Goal: Task Accomplishment & Management: Manage account settings

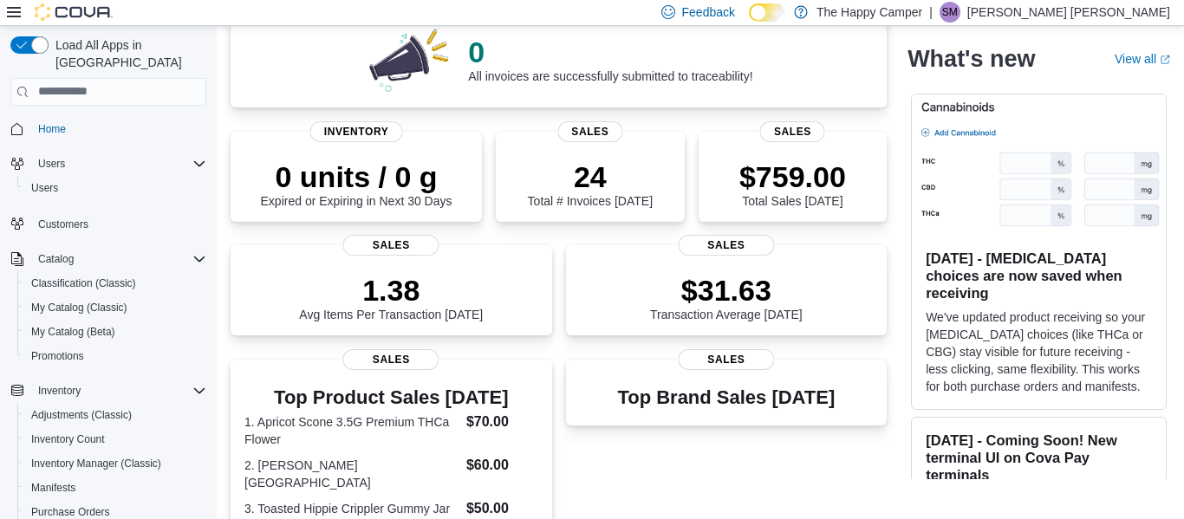
scroll to position [267, 0]
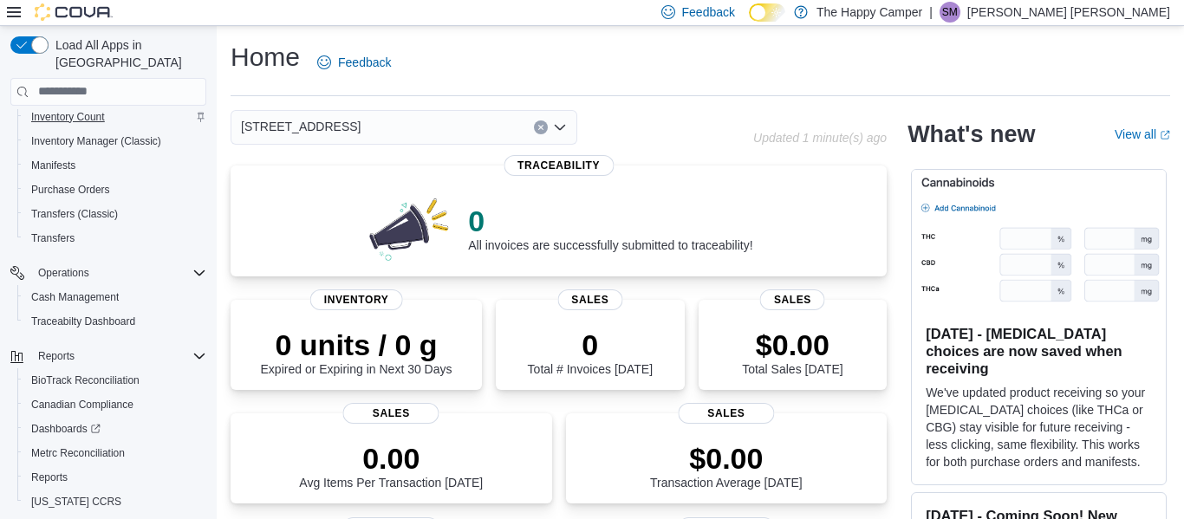
scroll to position [346, 0]
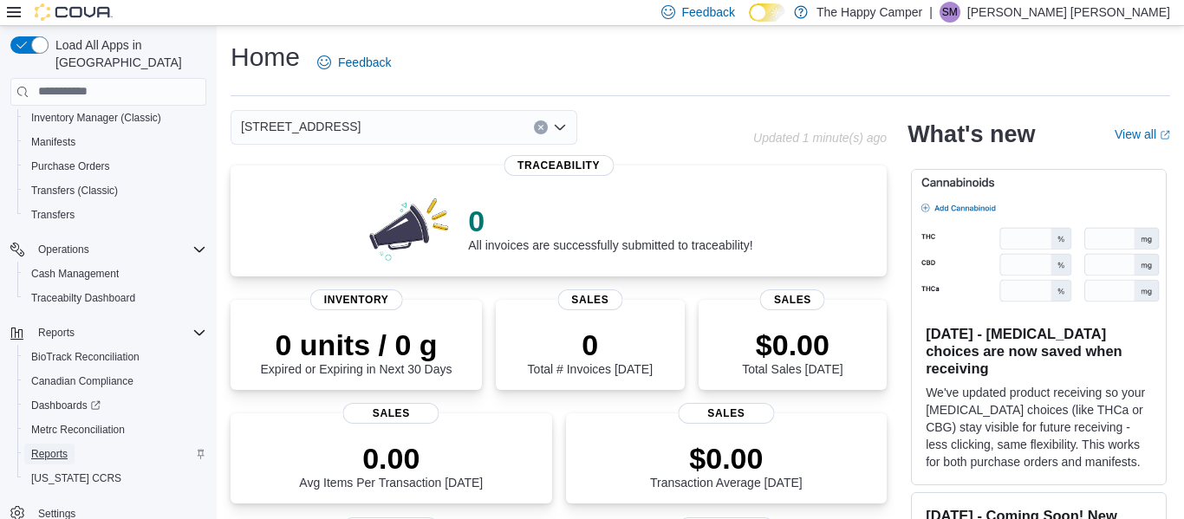
click at [56, 447] on span "Reports" at bounding box center [49, 454] width 36 height 14
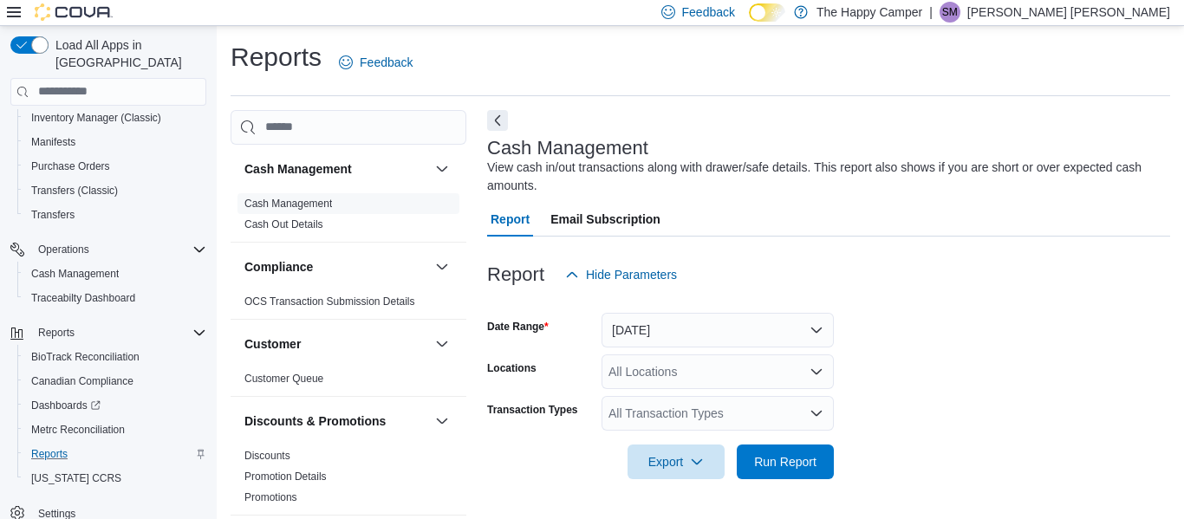
scroll to position [29, 0]
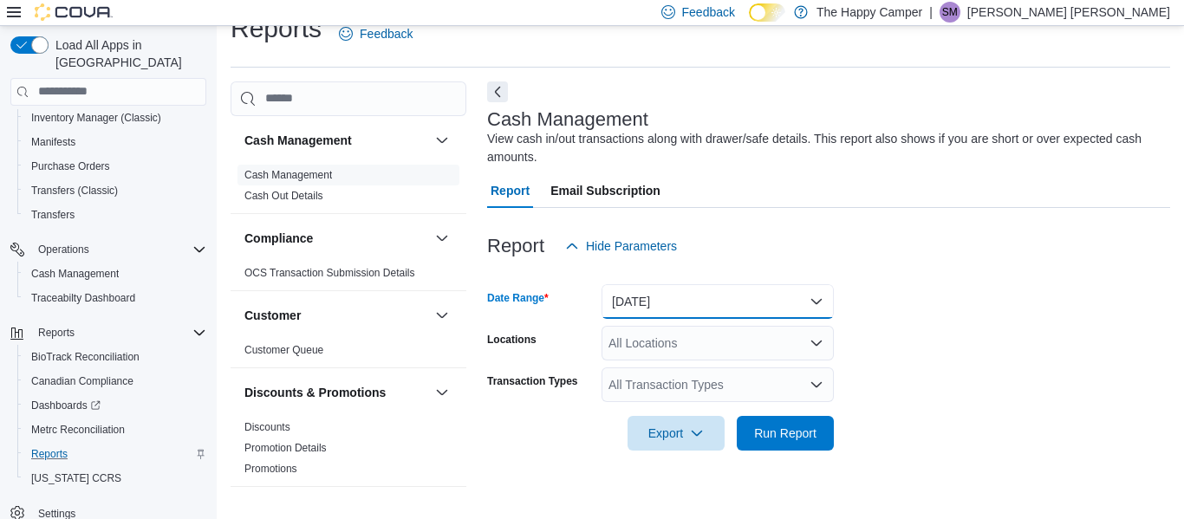
click at [750, 292] on button "Today" at bounding box center [717, 301] width 232 height 35
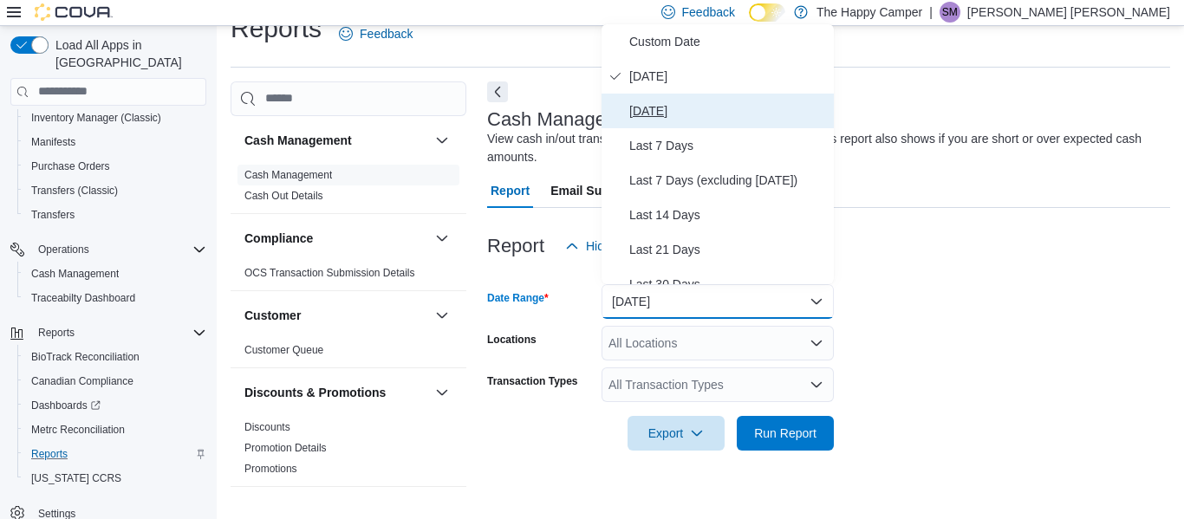
click at [656, 107] on span "Yesterday" at bounding box center [728, 111] width 198 height 21
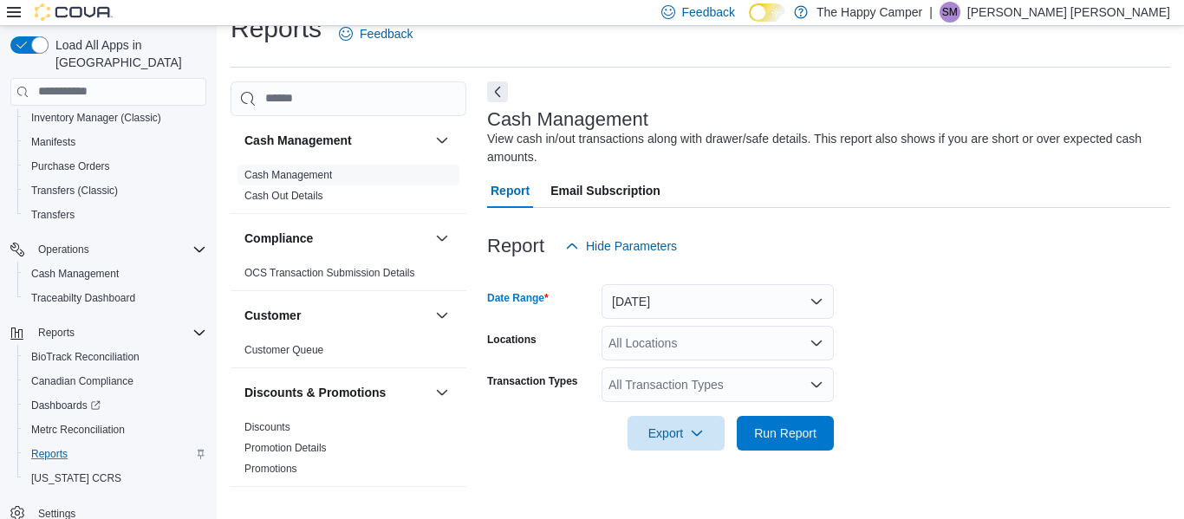
click at [769, 354] on div "All Locations" at bounding box center [717, 343] width 232 height 35
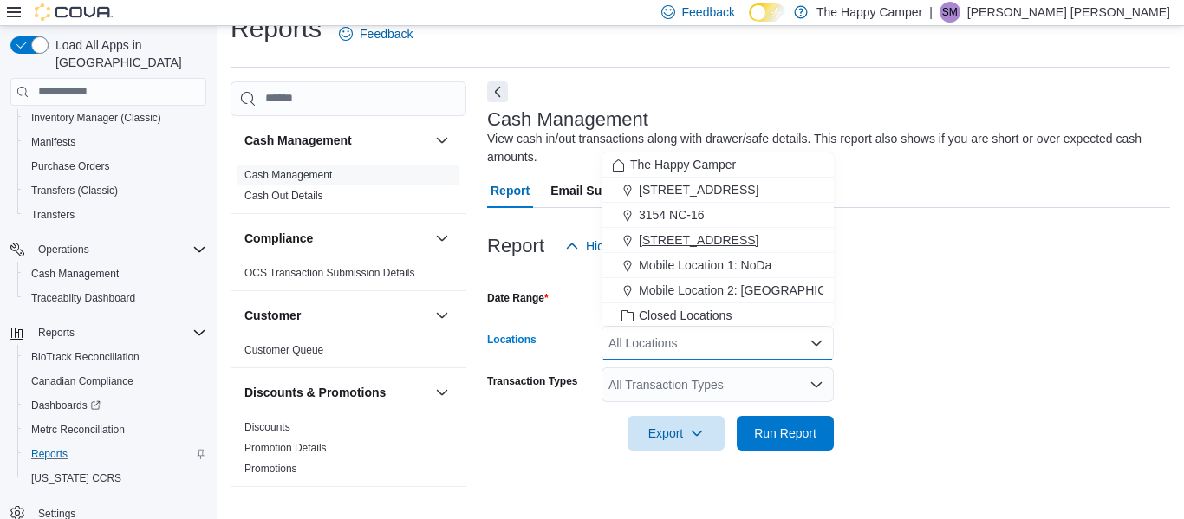
click at [726, 232] on span "321 East Blvd - C" at bounding box center [699, 239] width 120 height 17
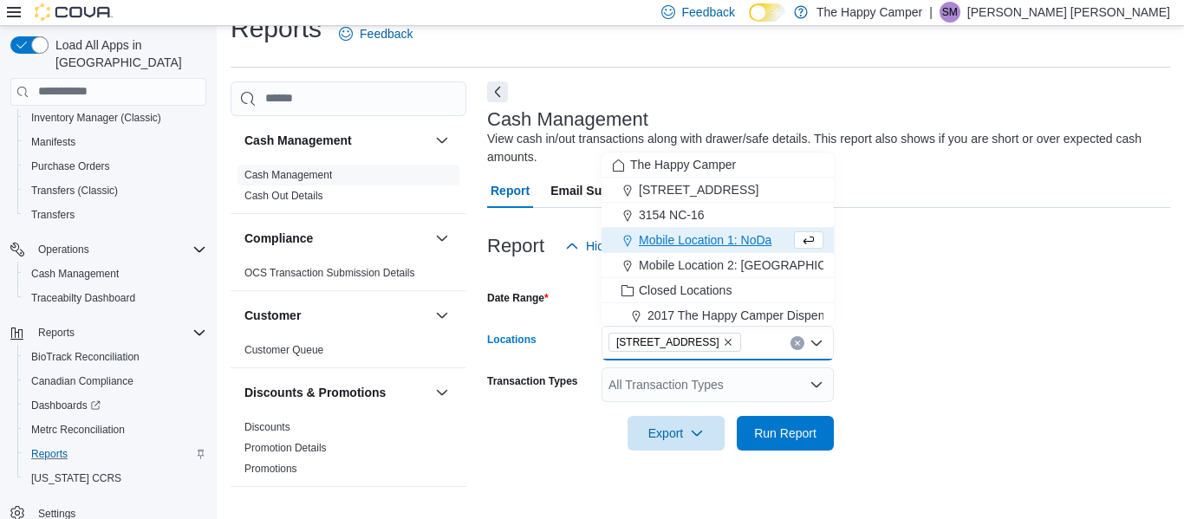
click at [946, 310] on form "Date Range Yesterday Locations 321 East Blvd - C Combo box. Selected. 321 East …" at bounding box center [828, 356] width 683 height 187
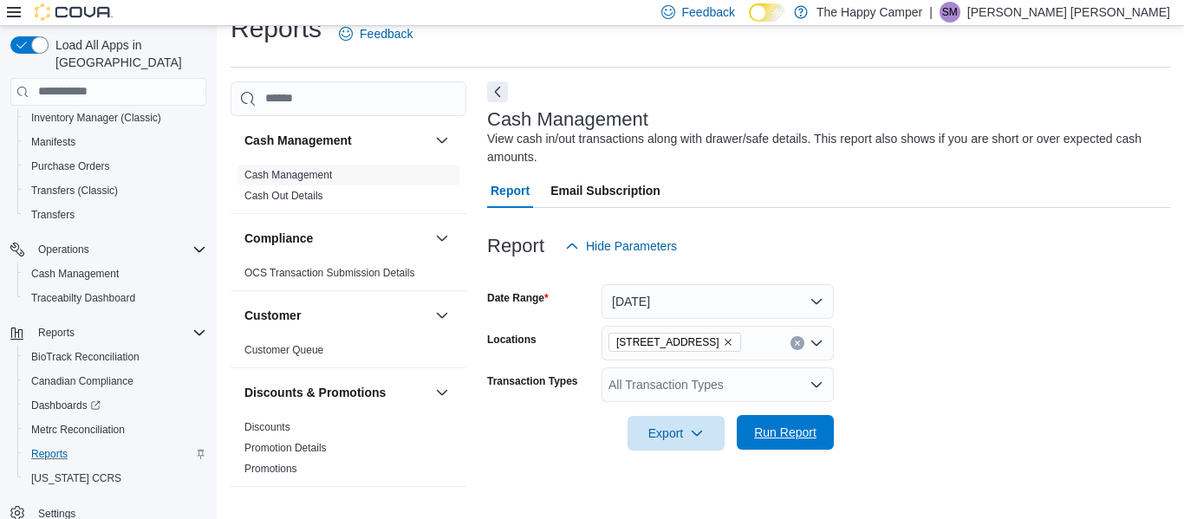
click at [788, 435] on span "Run Report" at bounding box center [785, 432] width 62 height 17
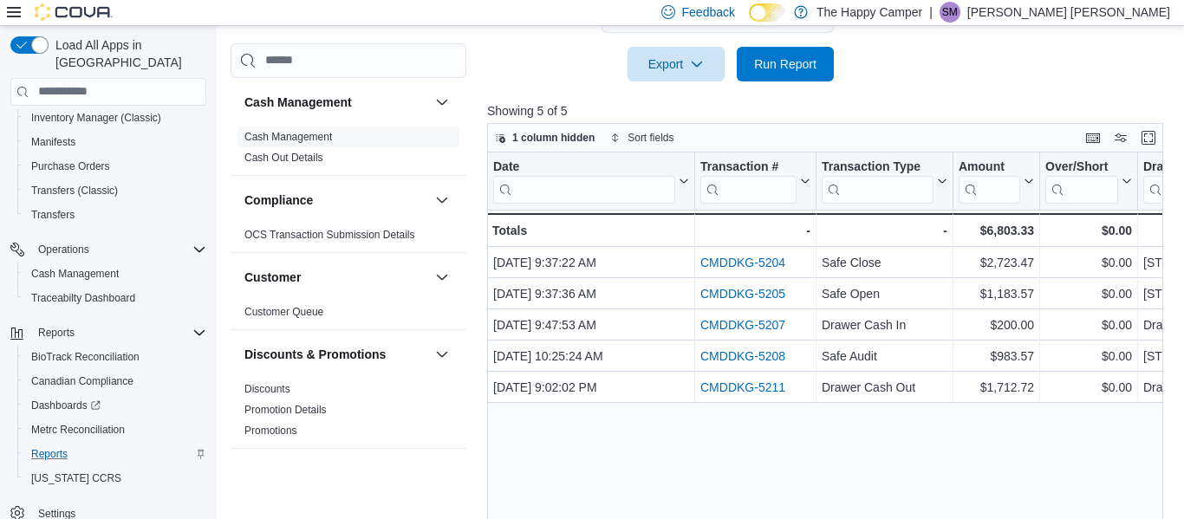
scroll to position [431, 0]
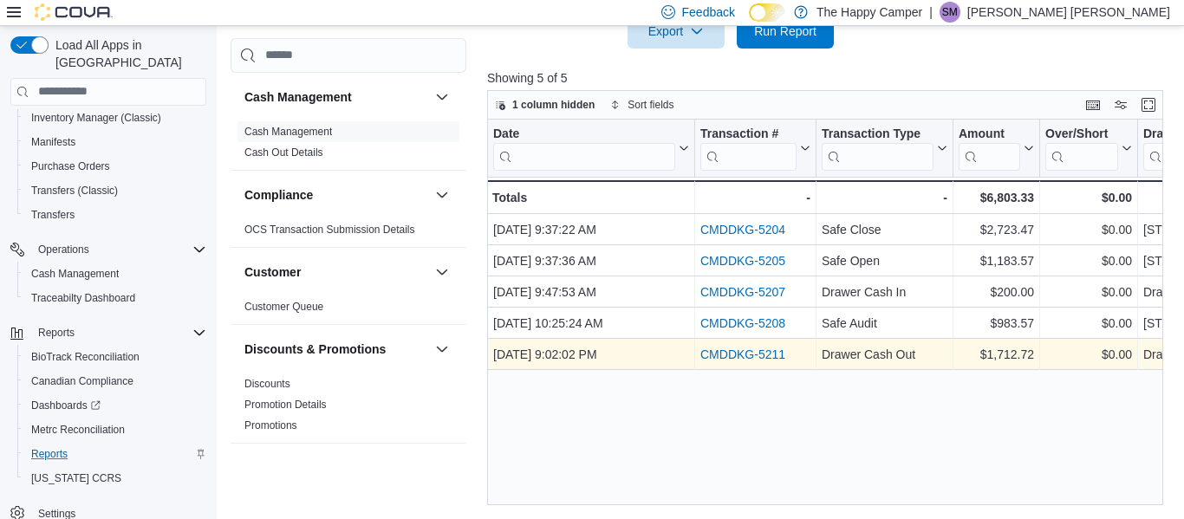
click at [752, 354] on link "CMDDKG-5211" at bounding box center [742, 355] width 85 height 14
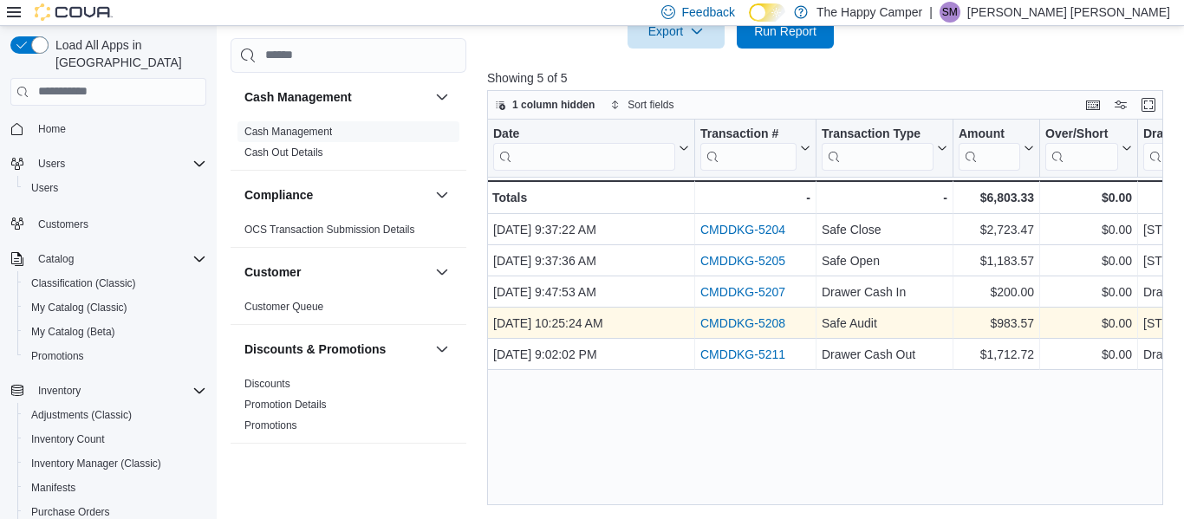
scroll to position [429, 0]
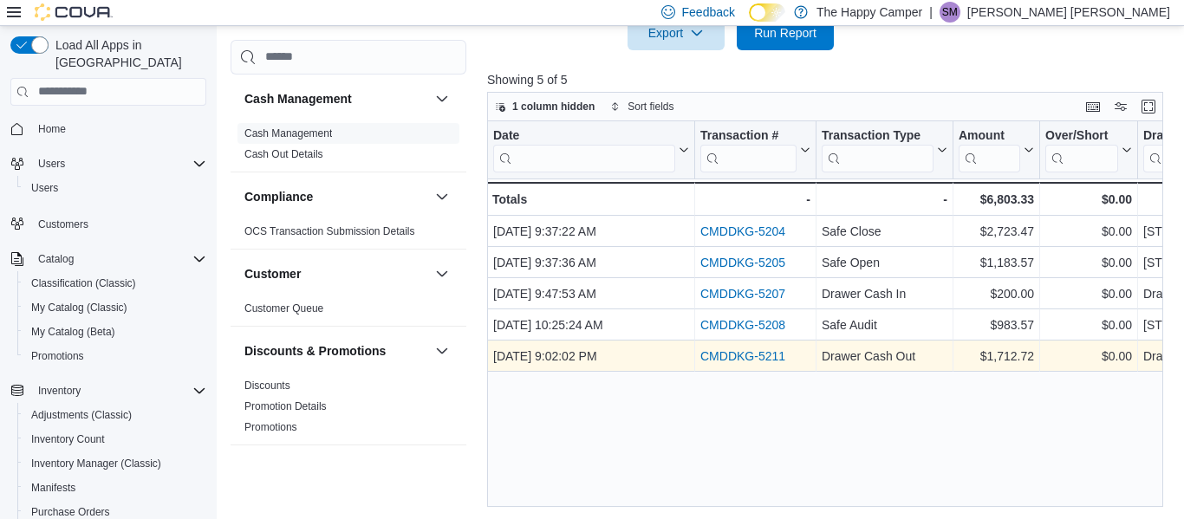
click at [747, 356] on link "CMDDKG-5211" at bounding box center [742, 356] width 85 height 14
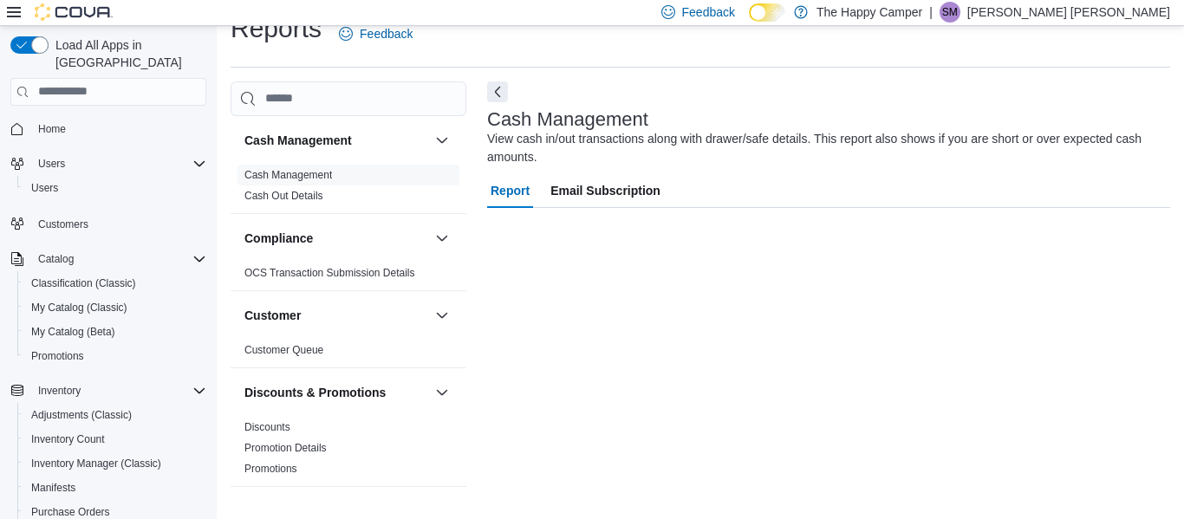
scroll to position [29, 0]
click at [31, 349] on span "Promotions" at bounding box center [57, 356] width 53 height 14
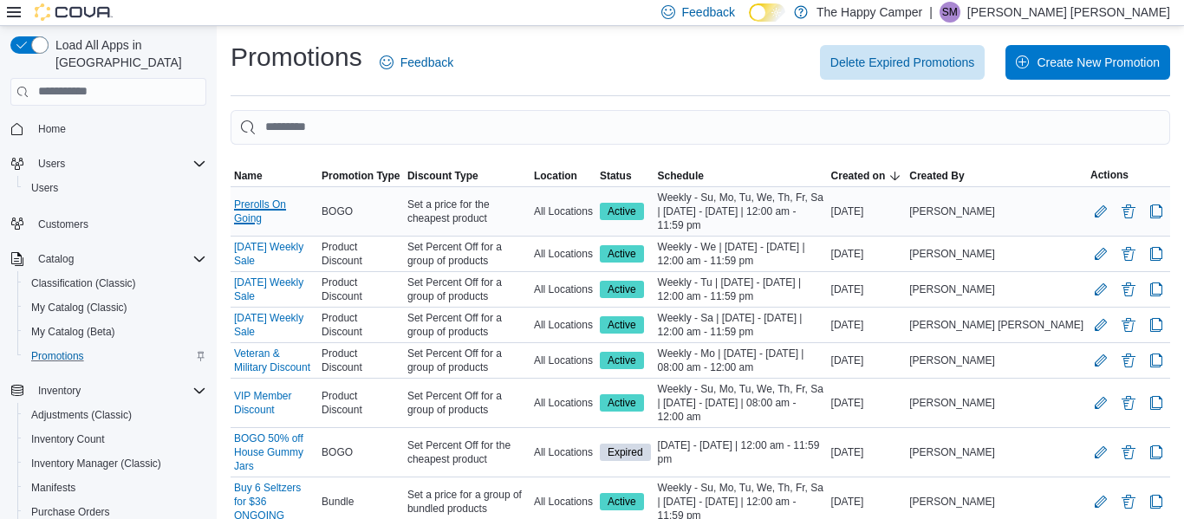
click at [297, 214] on link "Prerolls On Going" at bounding box center [274, 212] width 81 height 28
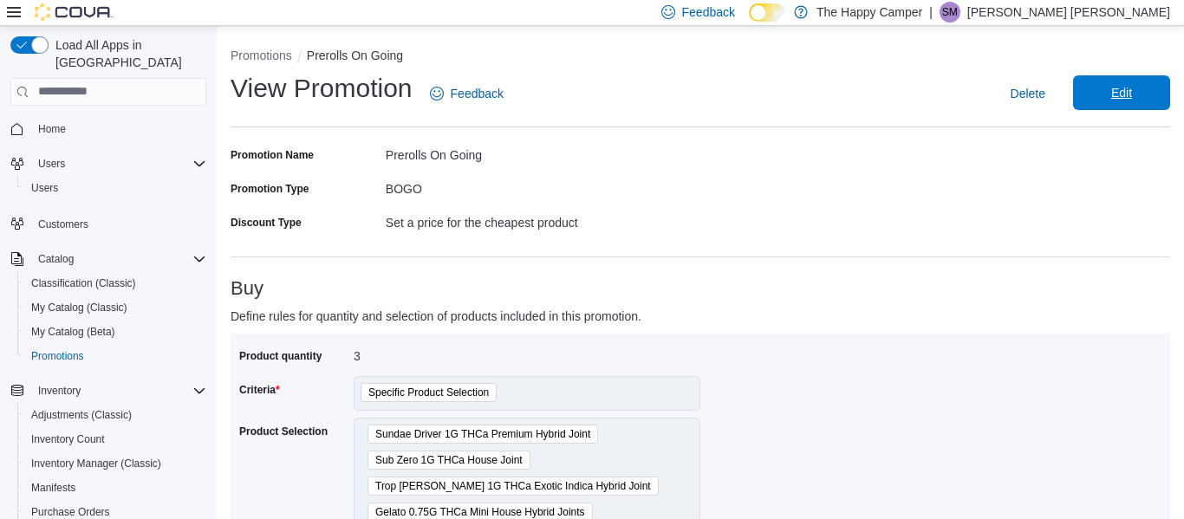
click at [1082, 98] on button "Edit" at bounding box center [1121, 92] width 97 height 35
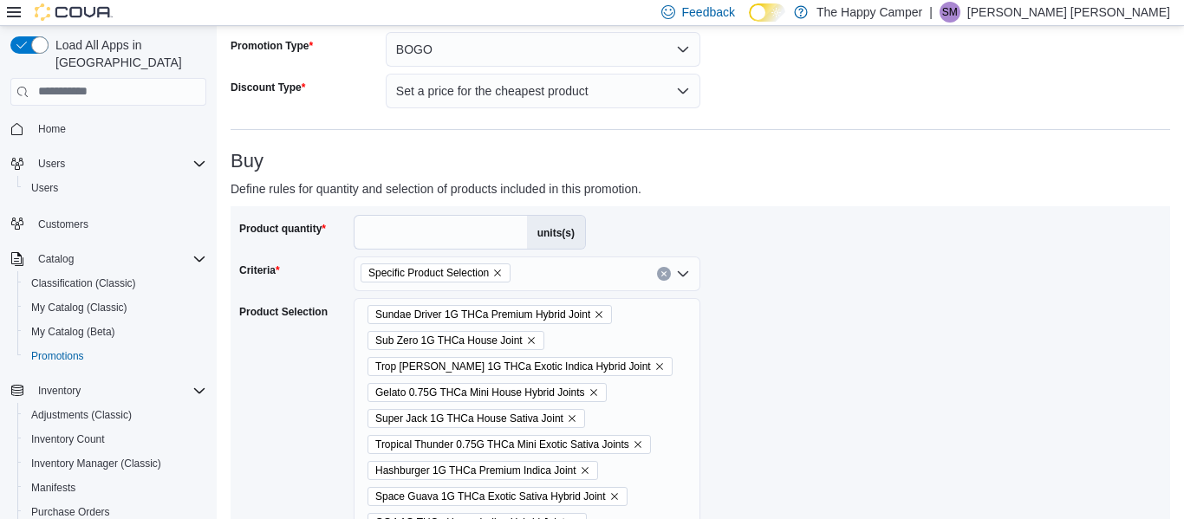
scroll to position [163, 0]
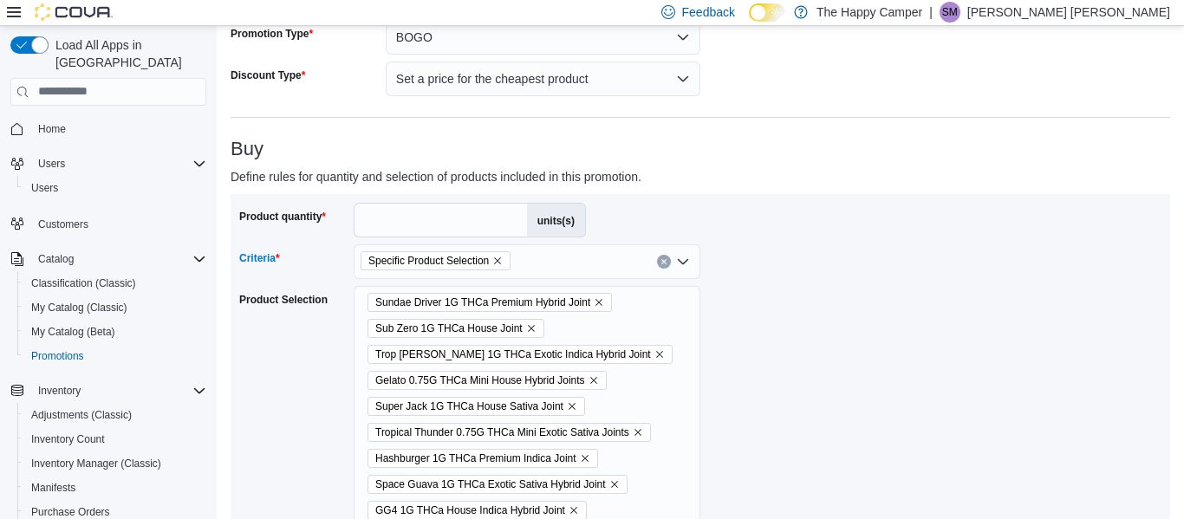
click at [666, 263] on icon "Clear input" at bounding box center [663, 261] width 4 height 4
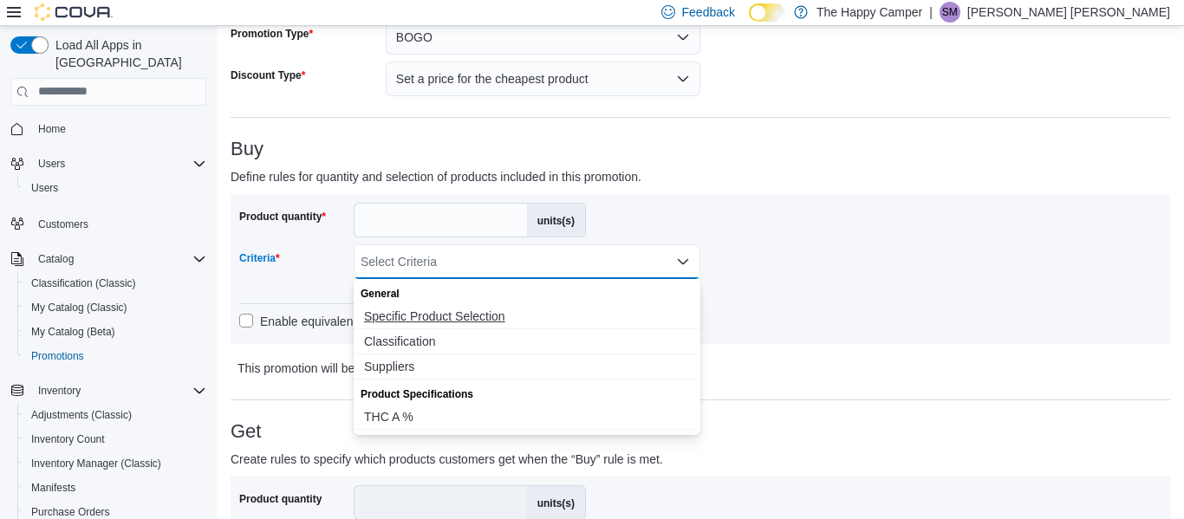
click at [560, 308] on span "Specific Product Selection" at bounding box center [527, 316] width 326 height 17
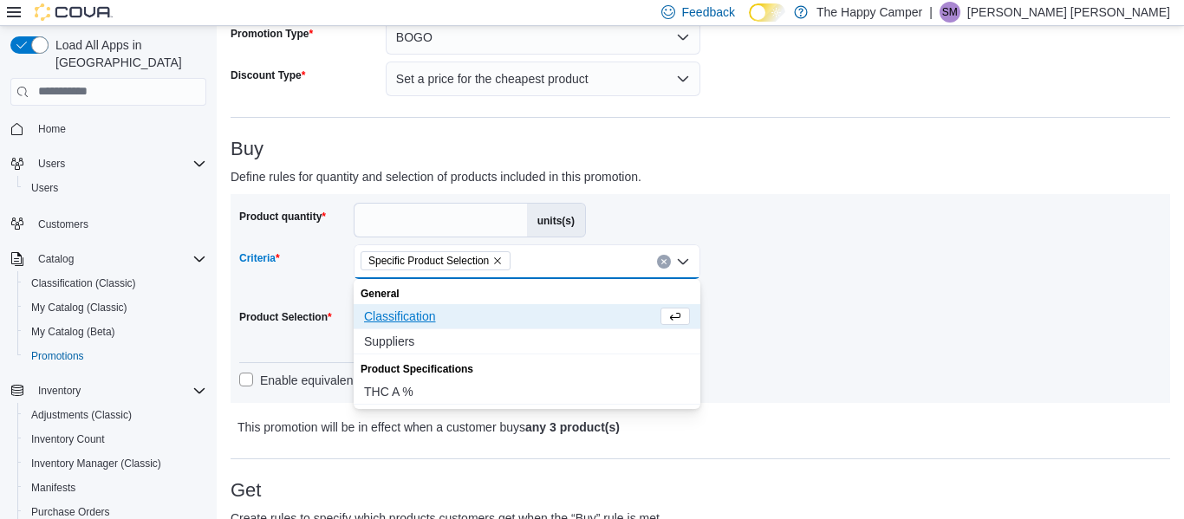
click at [1029, 250] on div "Product quantity * units(s) Criteria Specific Product Selection Combo box. Sele…" at bounding box center [700, 299] width 922 height 192
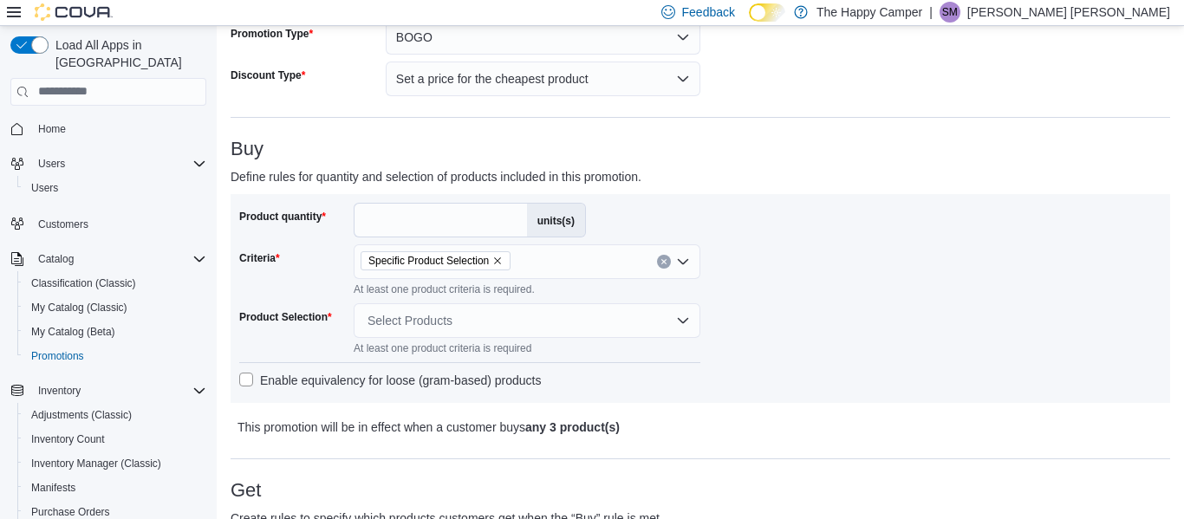
click at [660, 320] on div "Select Products" at bounding box center [527, 320] width 347 height 35
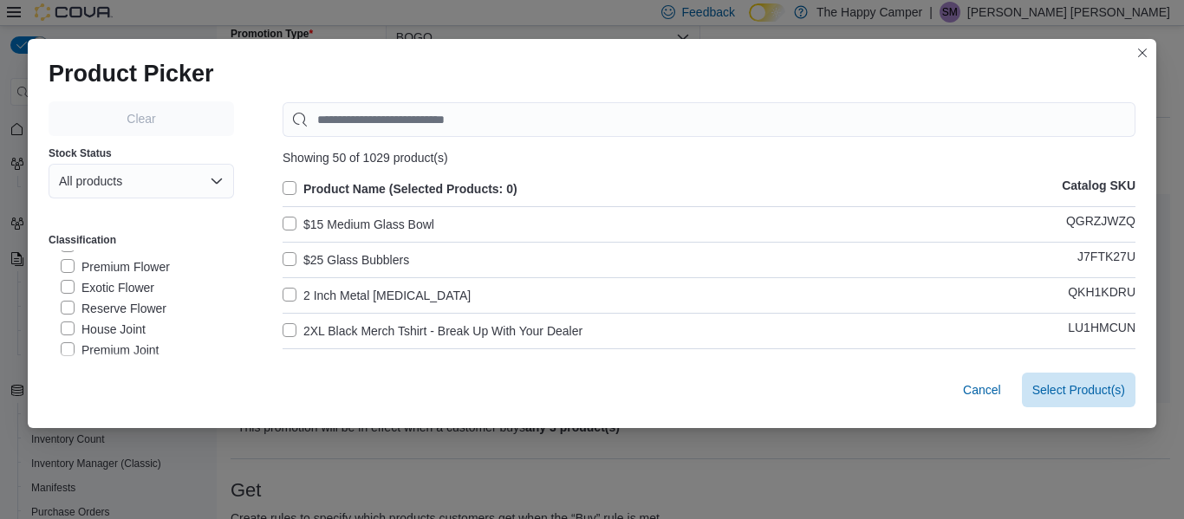
scroll to position [331, 0]
click at [68, 285] on label "House Joint" at bounding box center [103, 283] width 85 height 21
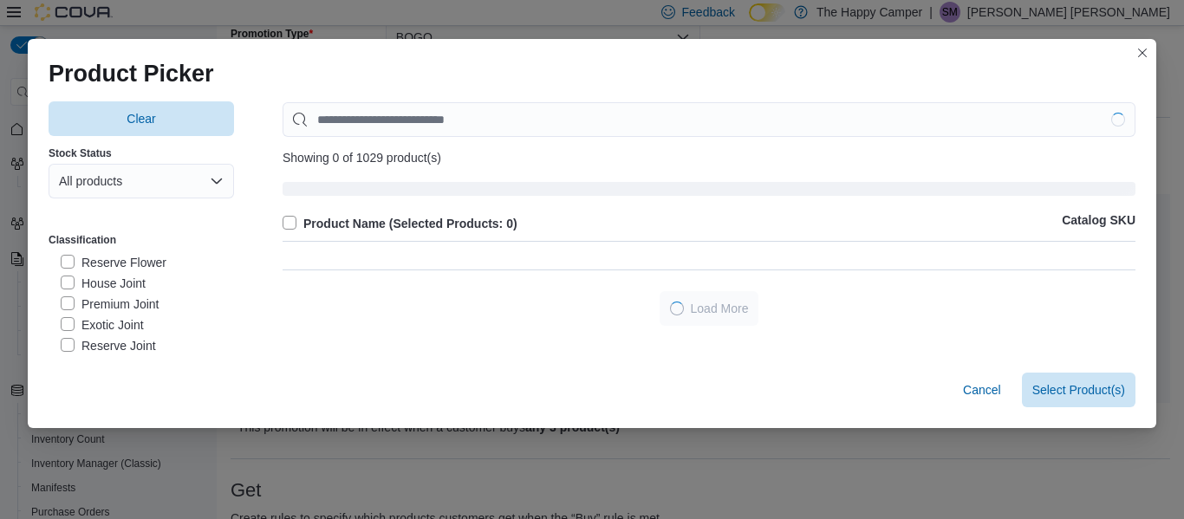
click at [62, 309] on label "Premium Joint" at bounding box center [110, 304] width 98 height 21
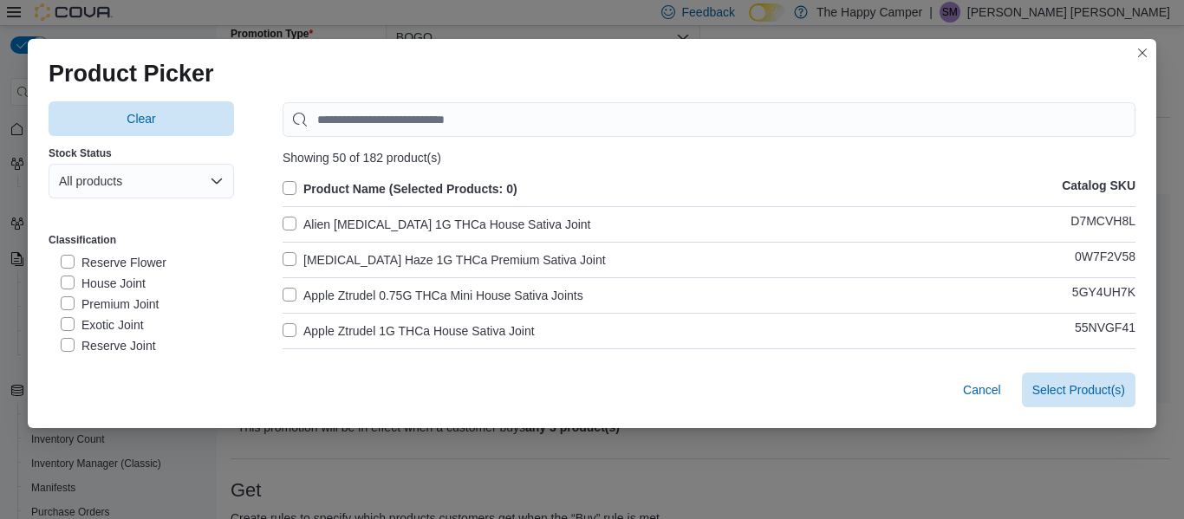
click at [63, 330] on label "Exotic Joint" at bounding box center [102, 325] width 83 height 21
click at [64, 348] on label "Reserve Joint" at bounding box center [108, 345] width 95 height 21
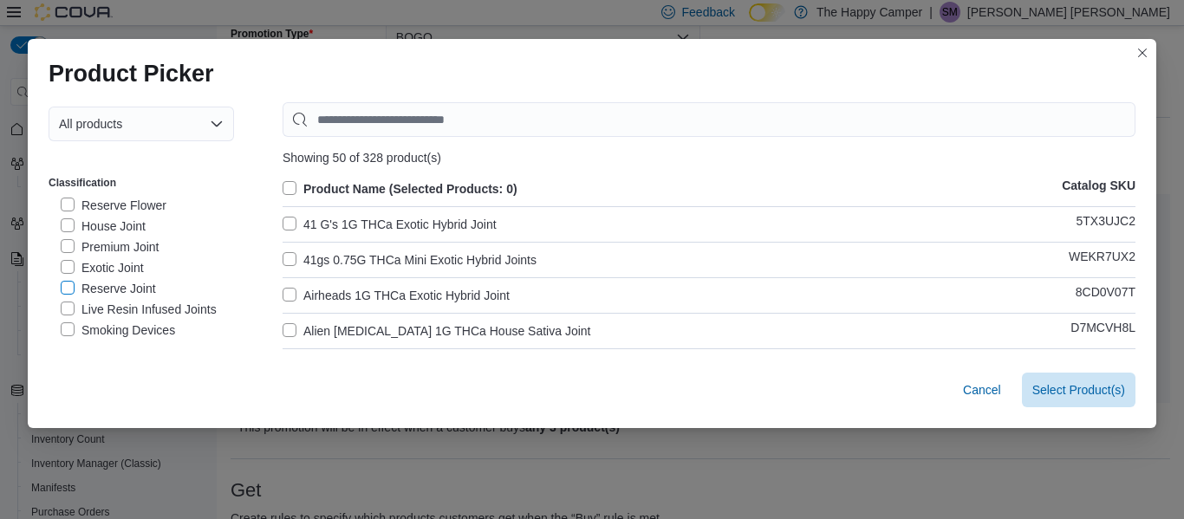
scroll to position [65, 0]
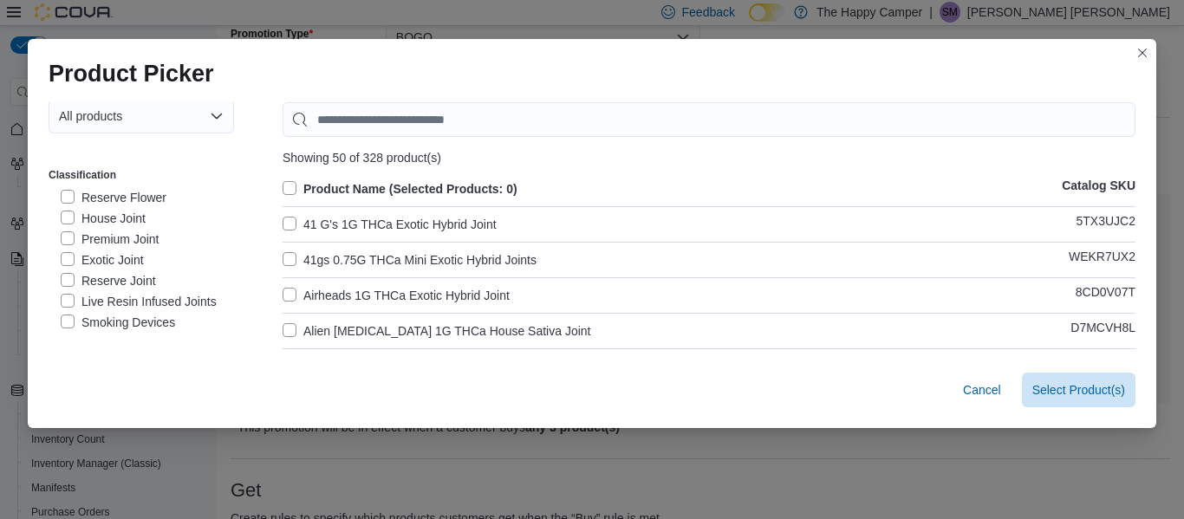
click at [72, 306] on label "Live Resin Infused Joints" at bounding box center [139, 301] width 156 height 21
click at [292, 187] on label "Product Name (Selected Products: 0)" at bounding box center [400, 189] width 235 height 21
click at [292, 185] on label "Product Name (Selected Products: 332)" at bounding box center [407, 189] width 248 height 21
click at [292, 185] on label "Product Name (Selected Products: 0)" at bounding box center [400, 189] width 235 height 21
click at [1066, 390] on span "Select 332 Product(s)" at bounding box center [1066, 388] width 117 height 17
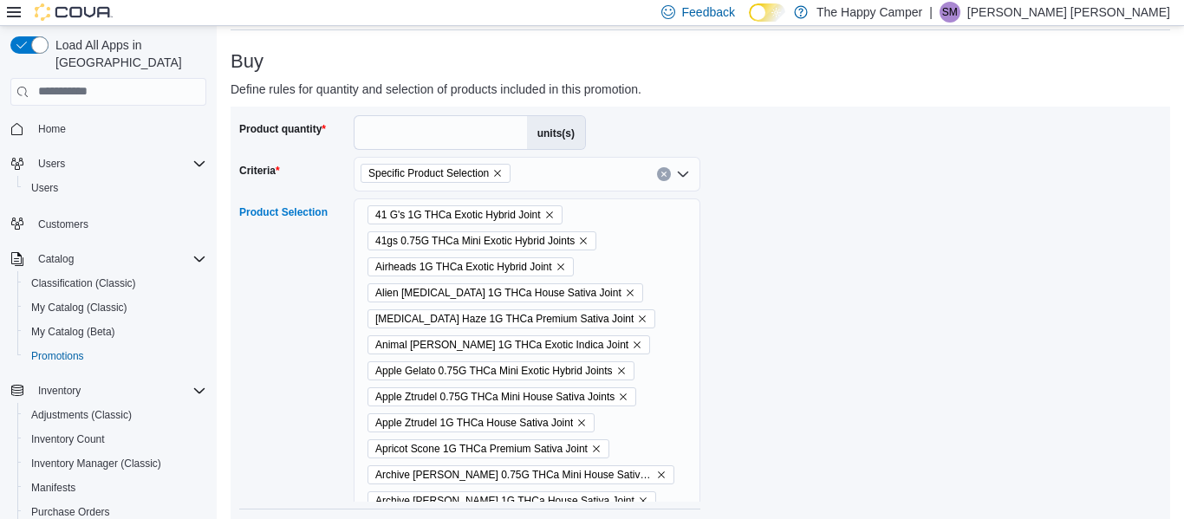
scroll to position [1241, 0]
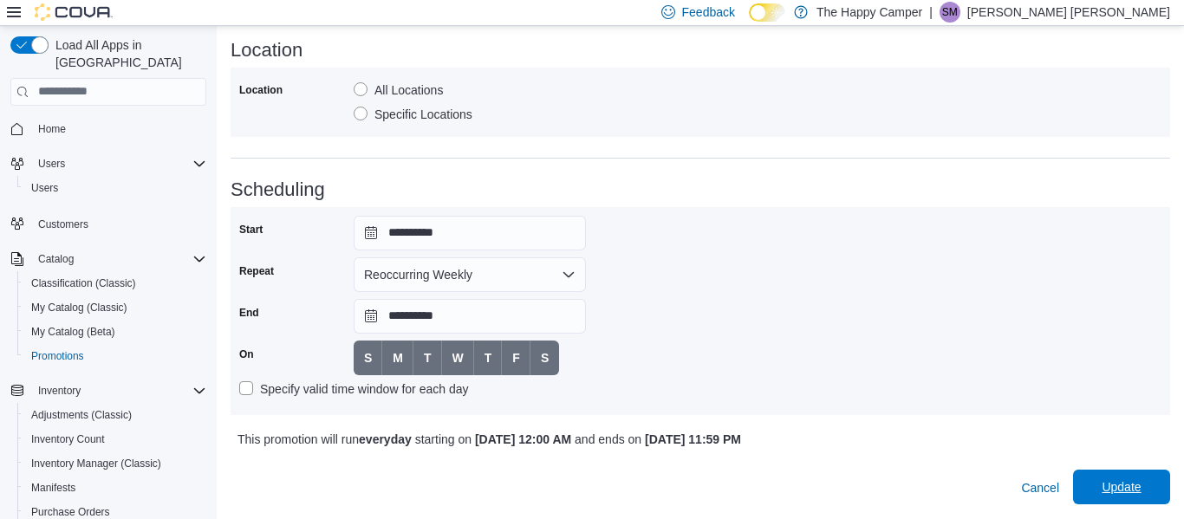
click at [1109, 471] on span "Update" at bounding box center [1121, 487] width 76 height 35
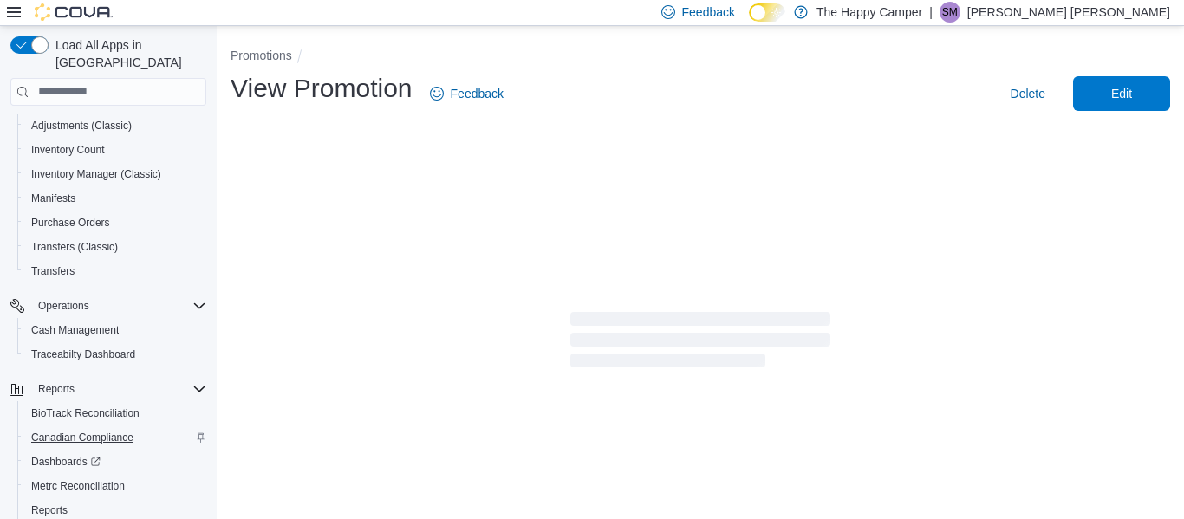
scroll to position [281, 0]
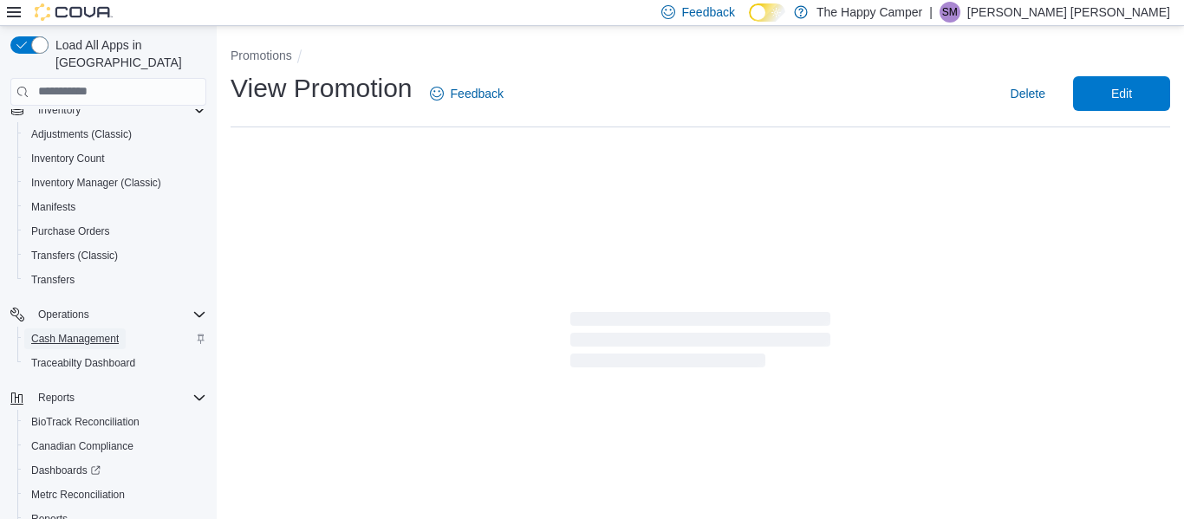
click at [70, 332] on span "Cash Management" at bounding box center [75, 339] width 88 height 14
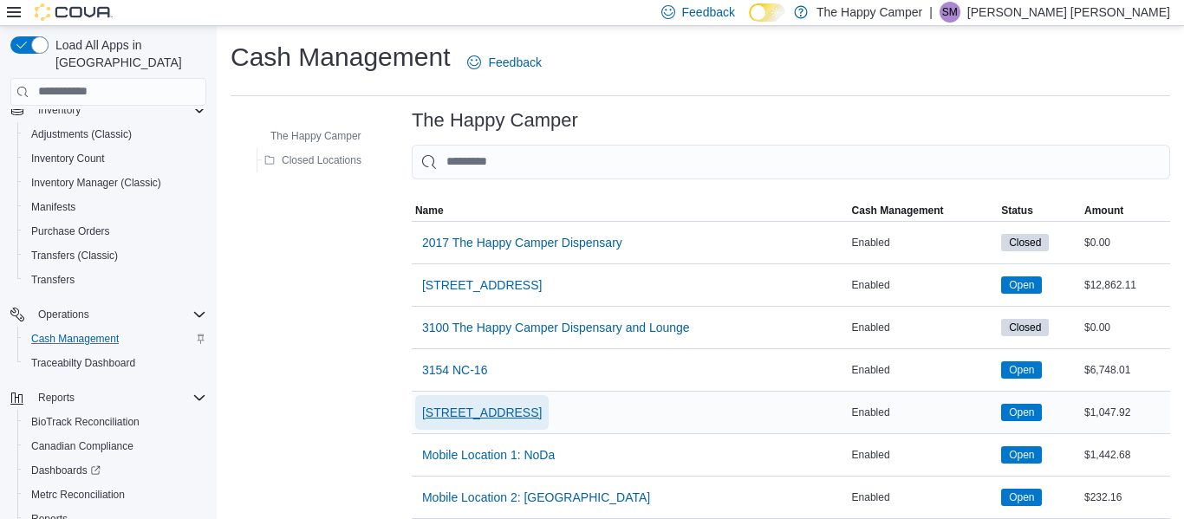
click at [471, 406] on span "[STREET_ADDRESS]" at bounding box center [482, 412] width 120 height 17
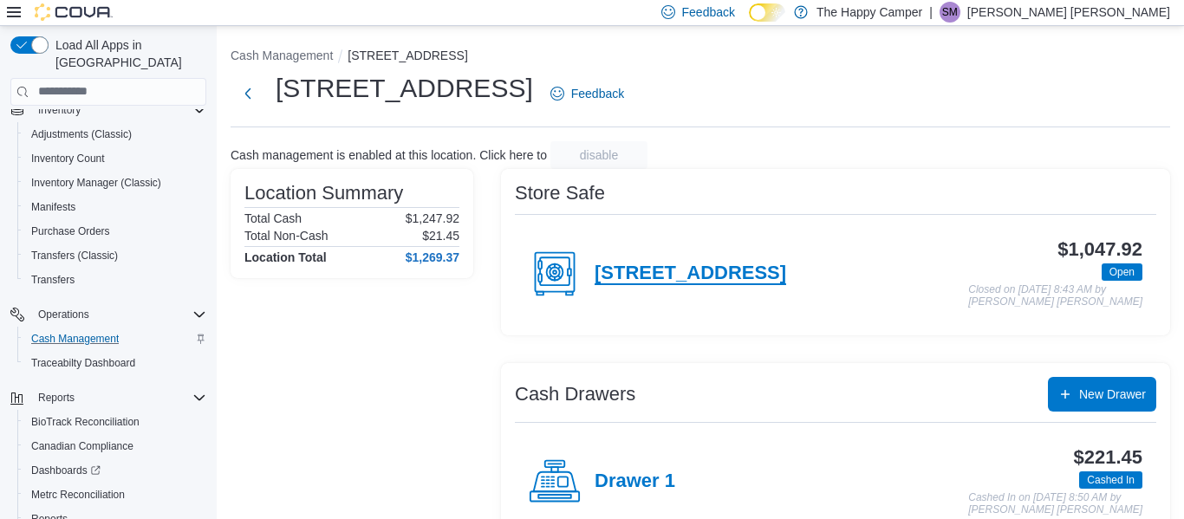
click at [650, 271] on h4 "[STREET_ADDRESS]" at bounding box center [691, 274] width 192 height 23
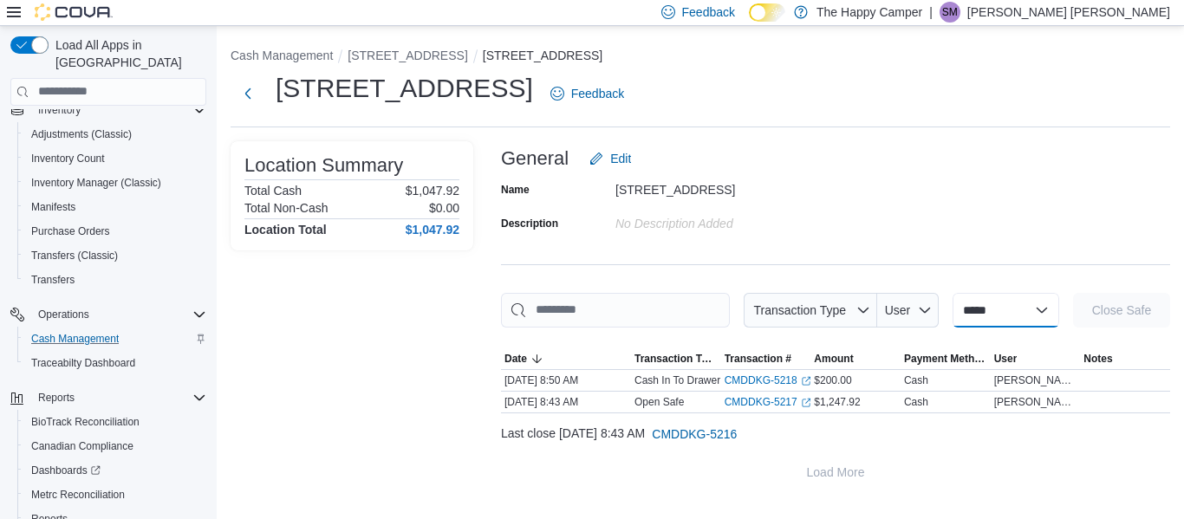
click at [992, 323] on select "**********" at bounding box center [1005, 310] width 107 height 35
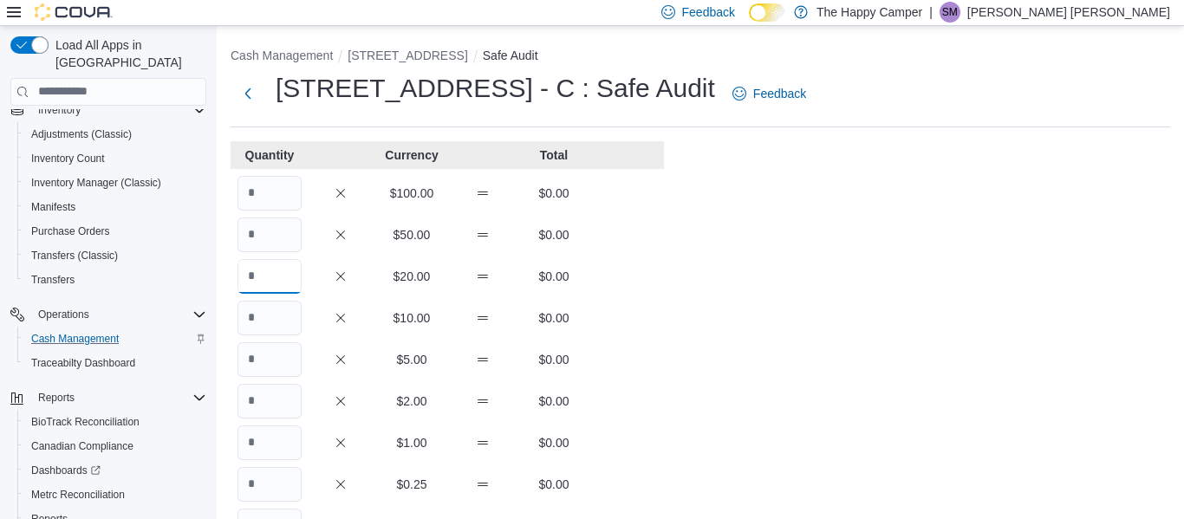
click at [265, 275] on input "Quantity" at bounding box center [269, 276] width 64 height 35
type input "**"
click at [260, 309] on input "Quantity" at bounding box center [269, 318] width 64 height 35
type input "**"
click at [264, 359] on input "Quantity" at bounding box center [269, 359] width 64 height 35
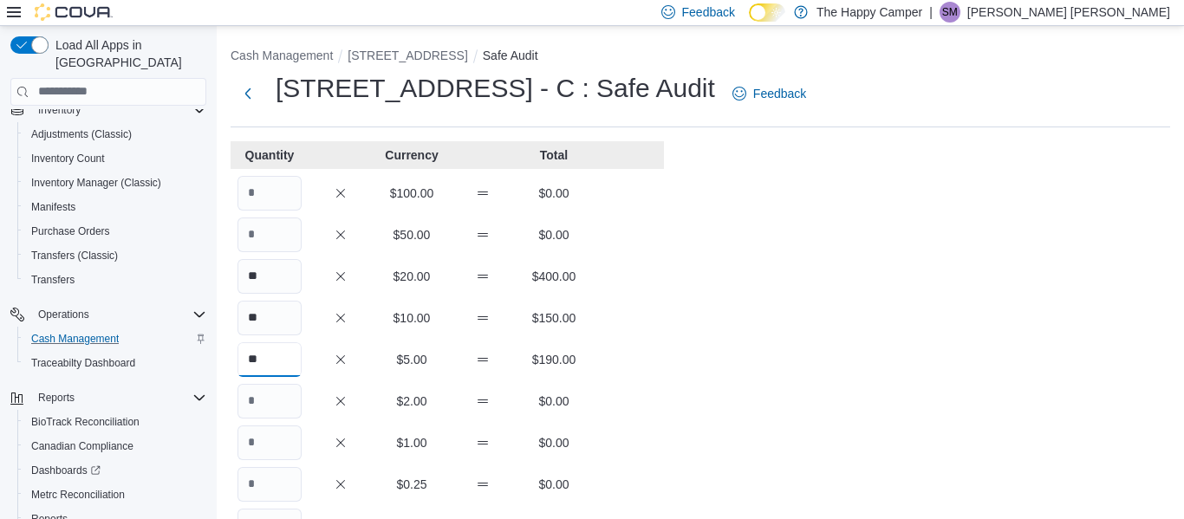
type input "**"
click at [265, 442] on input "Quantity" at bounding box center [269, 443] width 64 height 35
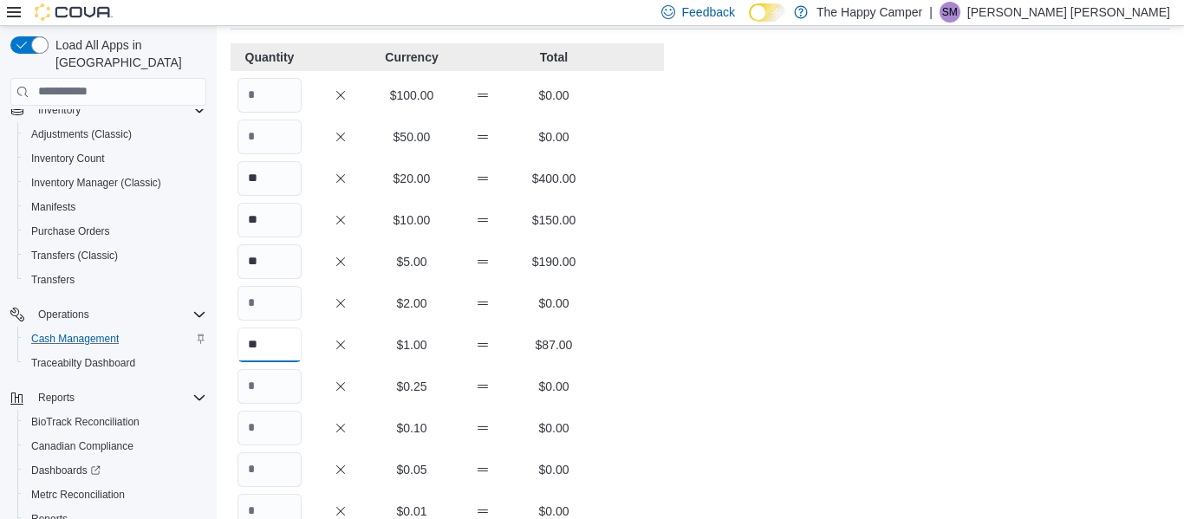
scroll to position [100, 0]
type input "**"
click at [283, 389] on input "Quantity" at bounding box center [269, 384] width 64 height 35
click at [276, 426] on input "Quantity" at bounding box center [269, 426] width 64 height 35
click at [278, 391] on input "***" at bounding box center [269, 384] width 64 height 35
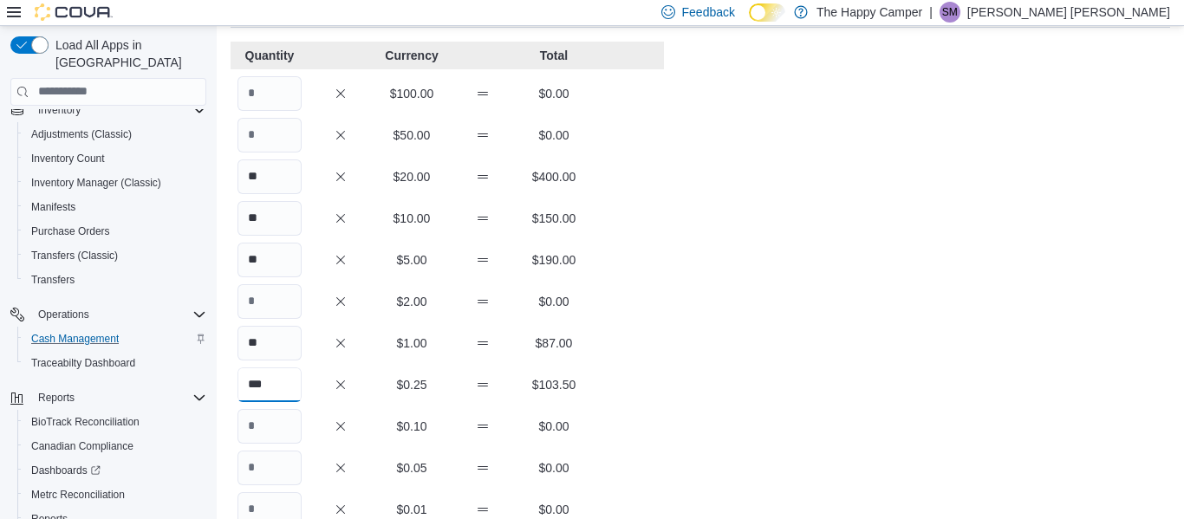
type input "***"
click at [276, 427] on input "Quantity" at bounding box center [269, 426] width 64 height 35
type input "***"
click at [270, 465] on input "Quantity" at bounding box center [269, 468] width 64 height 35
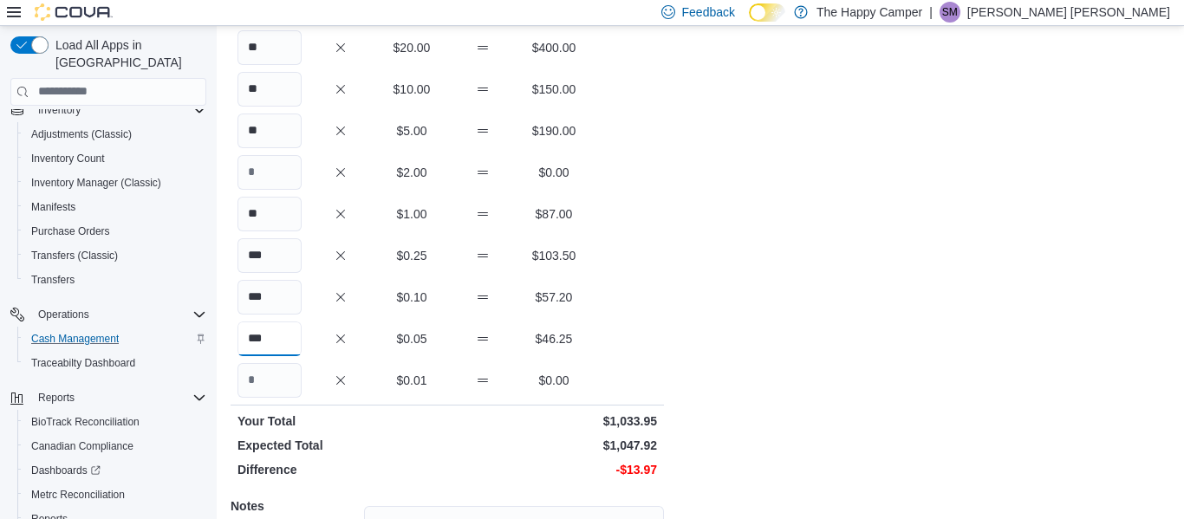
scroll to position [246, 0]
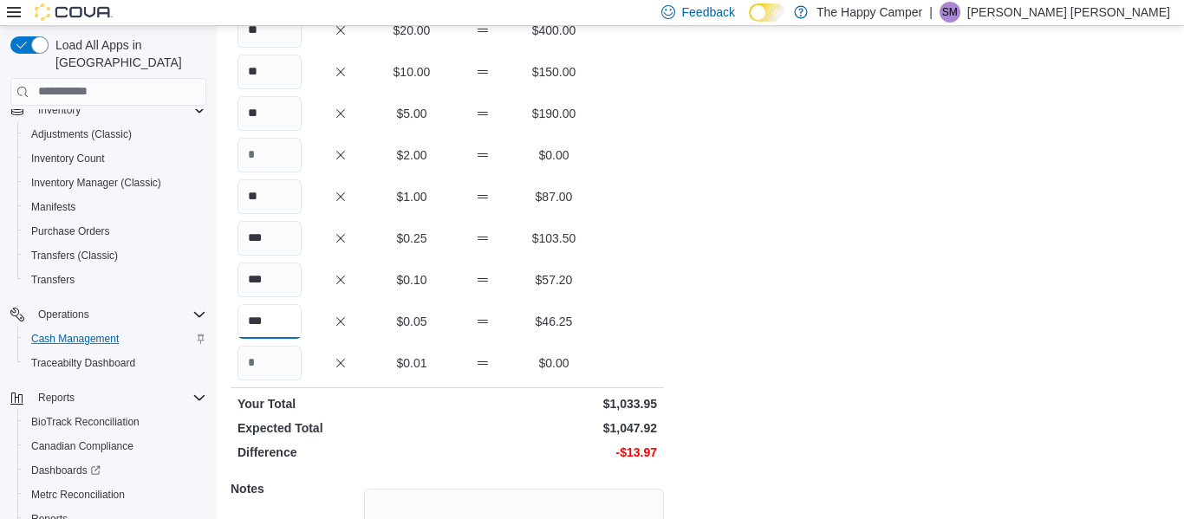
type input "***"
click at [282, 365] on input "Quantity" at bounding box center [269, 363] width 64 height 35
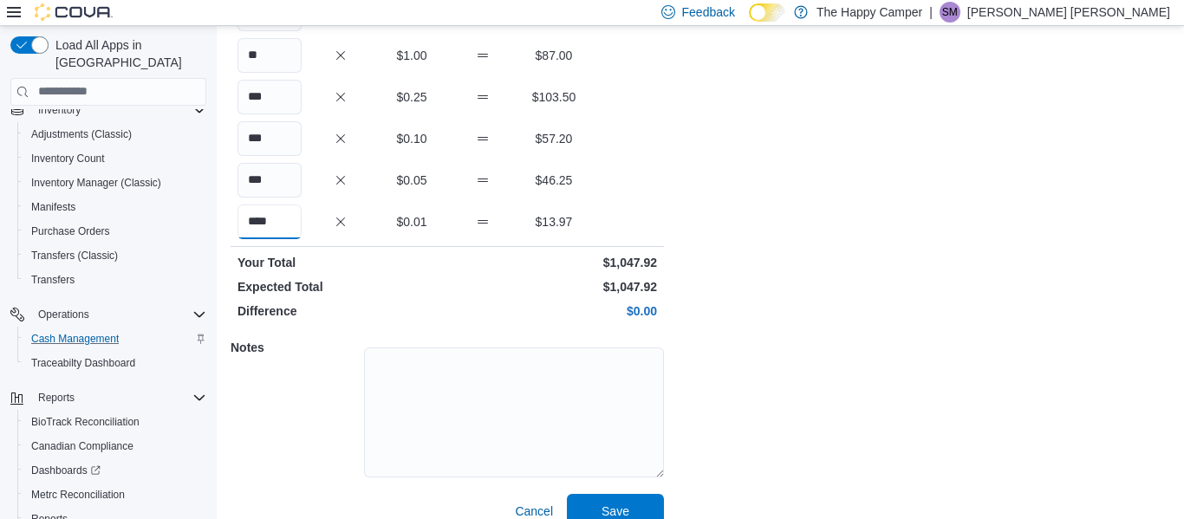
scroll to position [386, 0]
type input "****"
click at [597, 497] on span "Save" at bounding box center [615, 512] width 76 height 35
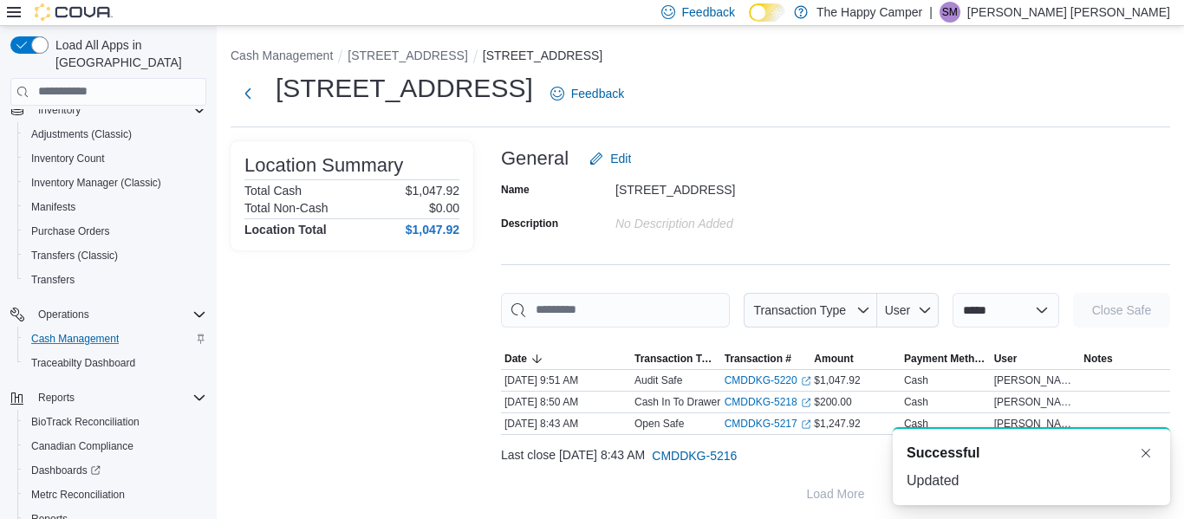
scroll to position [6, 0]
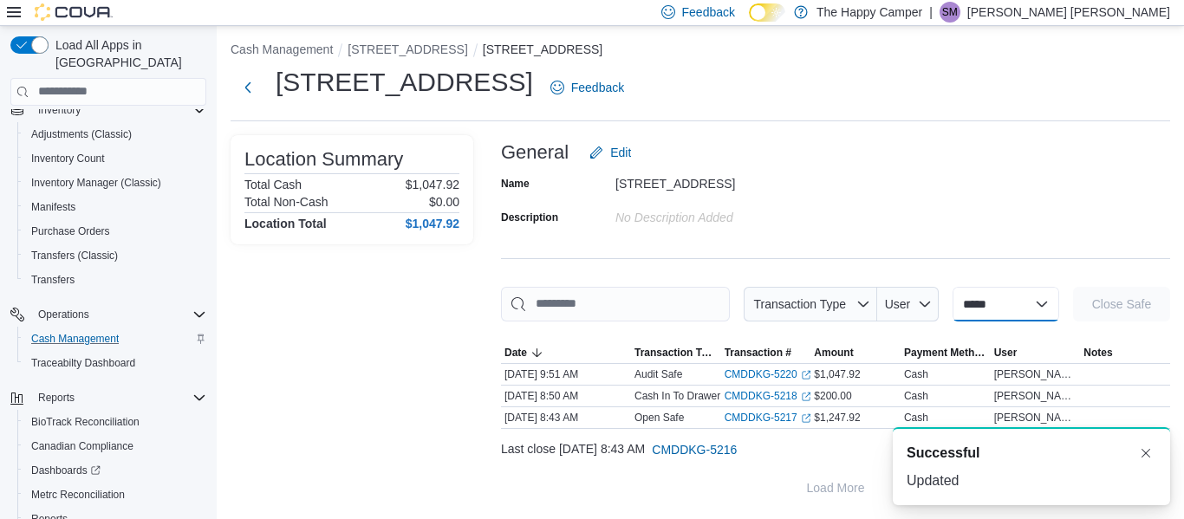
click at [991, 302] on select "**********" at bounding box center [1005, 304] width 107 height 35
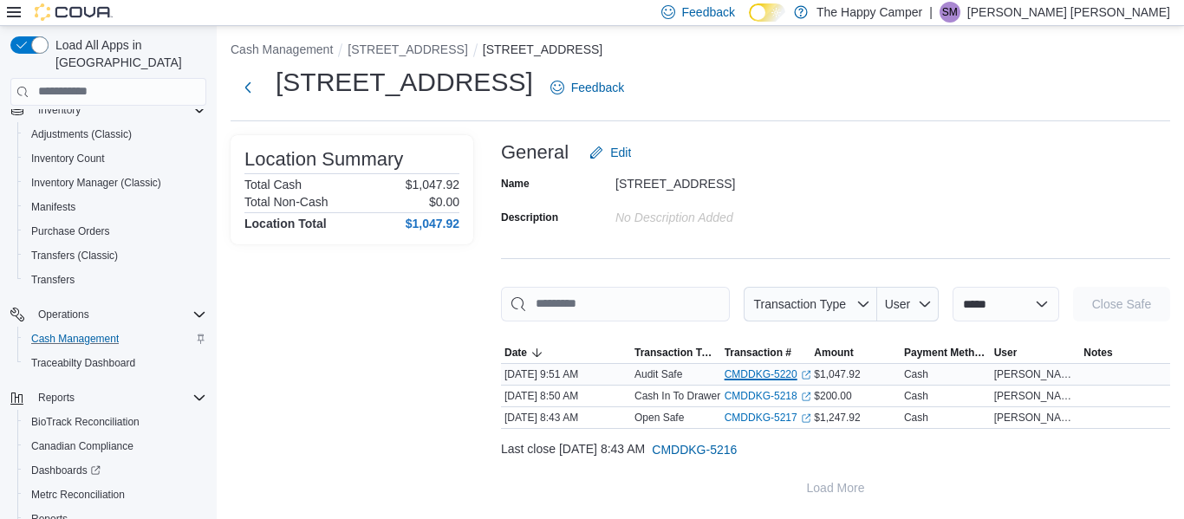
click at [747, 374] on link "CMDDKG-5220 (opens in a new tab or window)" at bounding box center [768, 374] width 87 height 14
click at [245, 90] on button "Next" at bounding box center [248, 86] width 35 height 35
